Goal: Information Seeking & Learning: Compare options

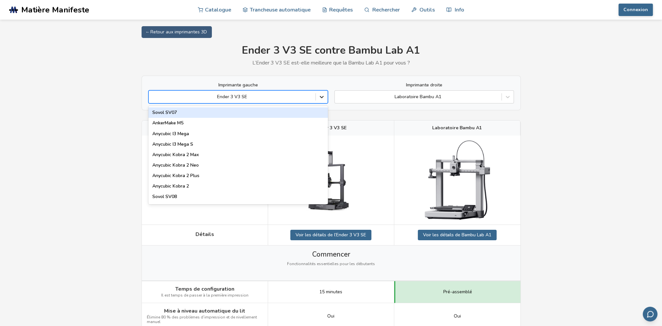
click at [324, 97] on icon at bounding box center [321, 96] width 7 height 7
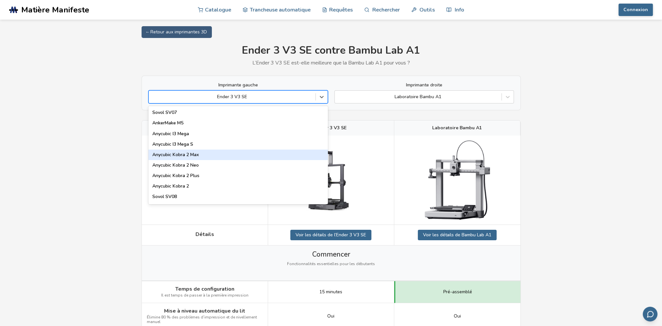
click at [297, 150] on div "Anycubic Kobra 2 Max" at bounding box center [237, 154] width 179 height 10
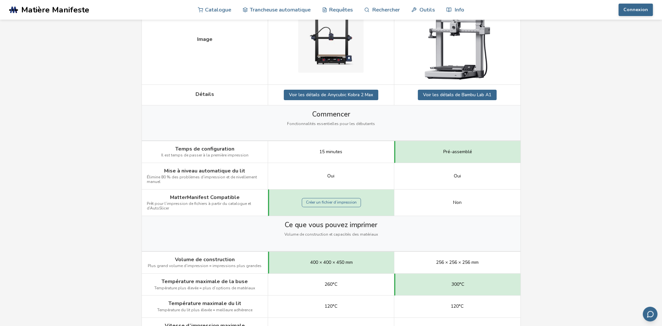
scroll to position [33, 0]
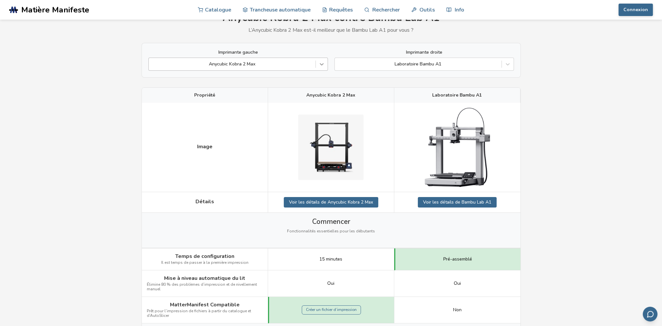
click at [322, 62] on icon at bounding box center [321, 64] width 7 height 7
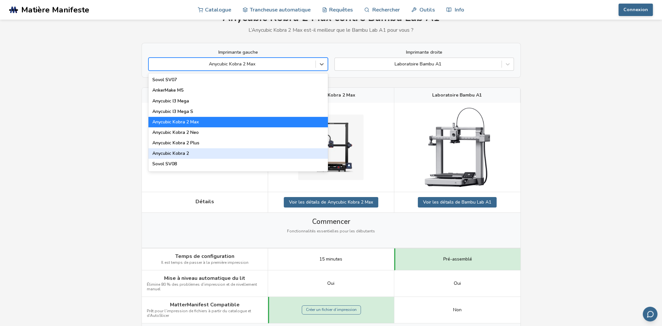
click at [288, 152] on div "Anycubic Kobra 2" at bounding box center [237, 153] width 179 height 10
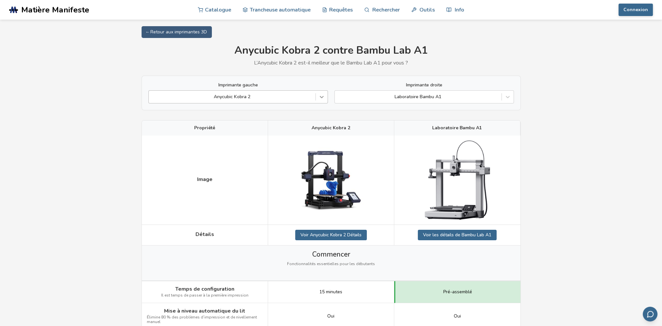
click at [321, 97] on icon at bounding box center [321, 96] width 7 height 7
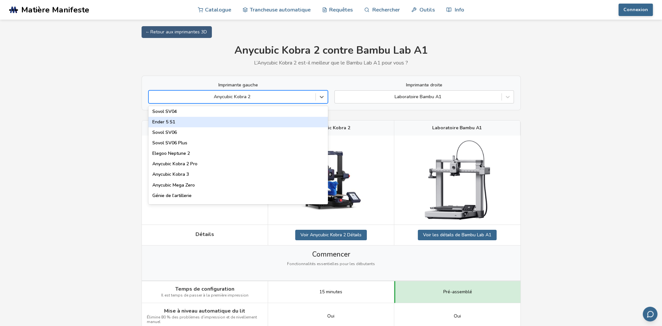
scroll to position [294, 0]
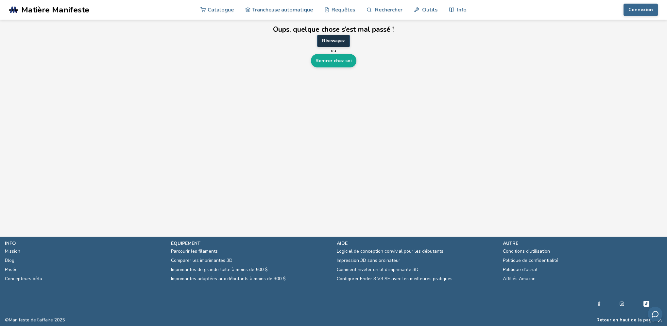
click at [334, 41] on button "Réessayez" at bounding box center [333, 41] width 33 height 12
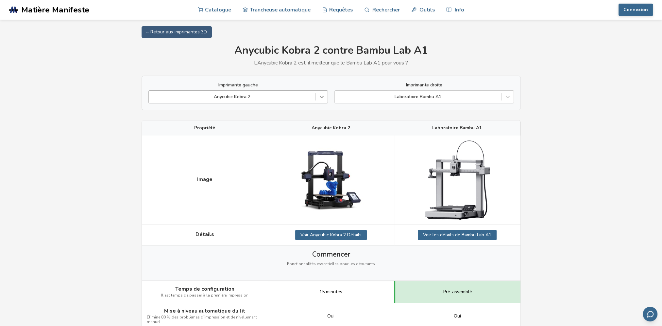
click at [320, 98] on icon at bounding box center [321, 96] width 7 height 7
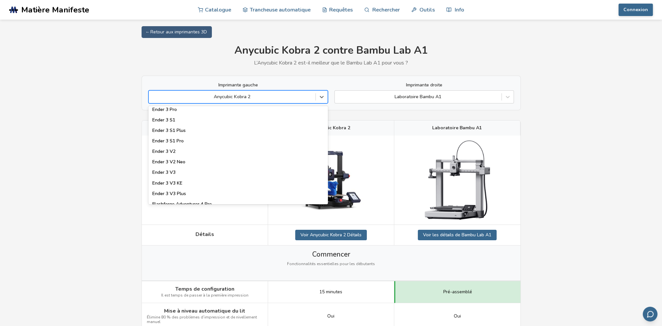
scroll to position [609, 0]
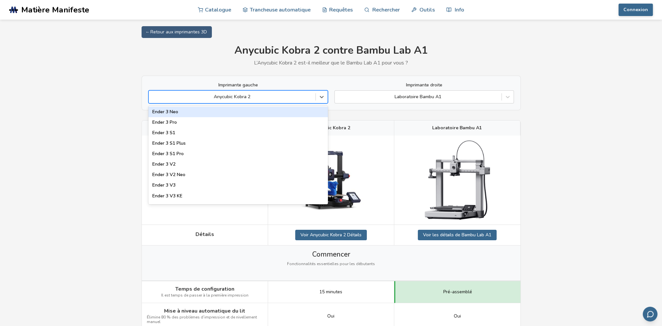
click at [255, 98] on div at bounding box center [232, 96] width 160 height 7
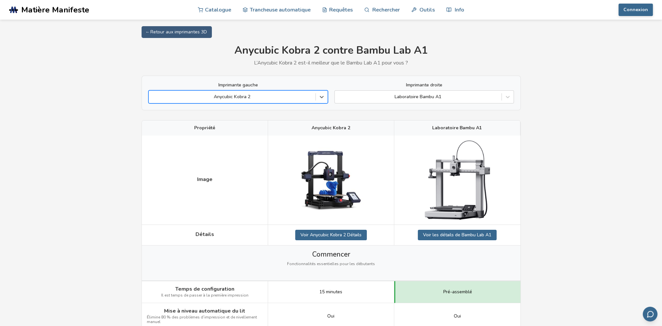
click at [255, 98] on div at bounding box center [232, 96] width 160 height 7
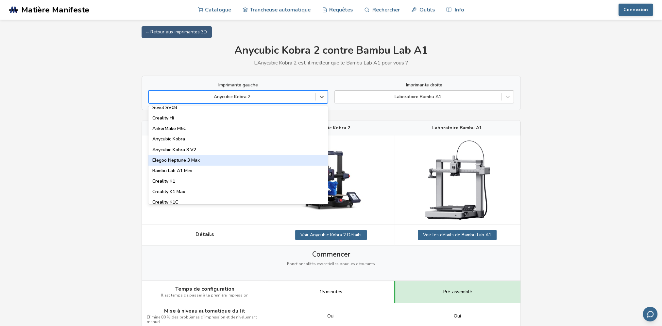
scroll to position [98, 0]
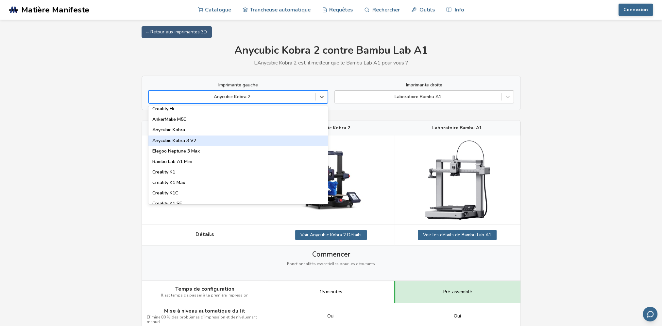
click at [207, 140] on div "Anycubic Kobra 3 V2" at bounding box center [237, 140] width 179 height 10
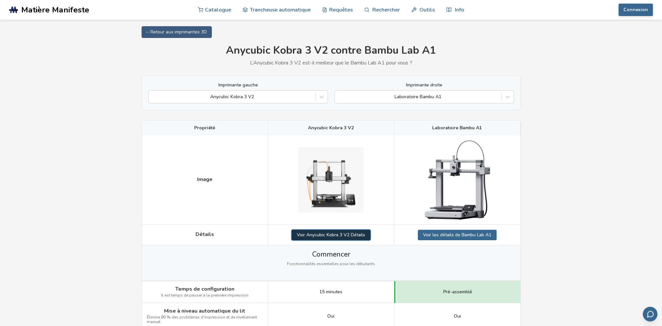
click at [338, 235] on link "Voir Anycubic Kobra 3 V2 Détails" at bounding box center [331, 234] width 79 height 10
